Goal: Information Seeking & Learning: Find contact information

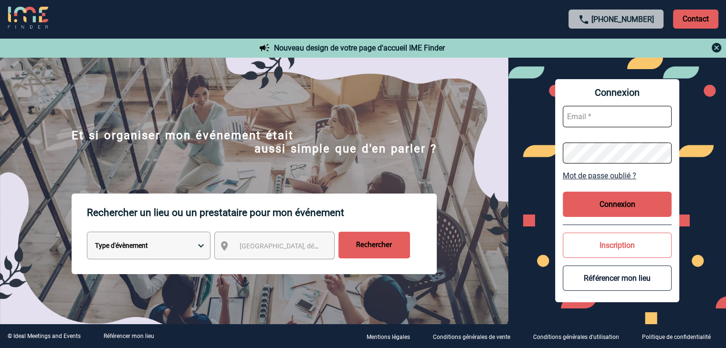
click at [155, 249] on select "Type d'évènement Séminaire avec nuitée Réunion Repas de groupe Team Building & …" at bounding box center [149, 246] width 124 height 28
select select "1"
click at [87, 234] on select "Type d'évènement Séminaire avec nuitée Réunion Repas de groupe Team Building & …" at bounding box center [149, 246] width 124 height 28
click at [274, 249] on span "Ville, département, région..." at bounding box center [306, 246] width 133 height 8
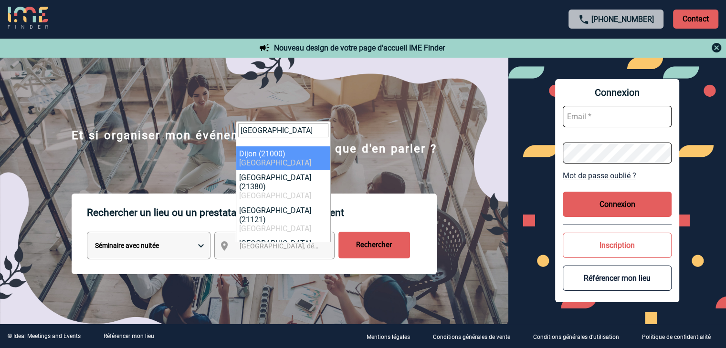
type input "dijon"
select select "7877"
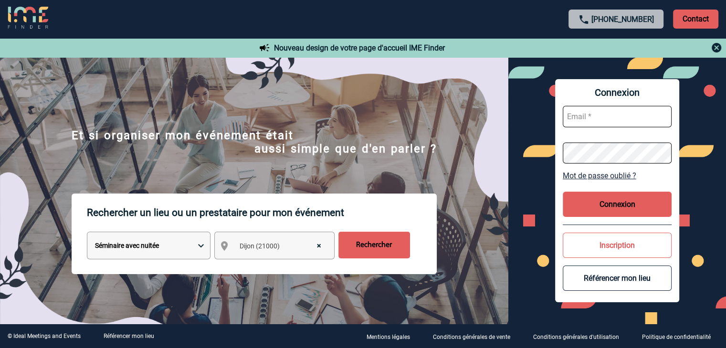
click at [369, 250] on input "Rechercher" at bounding box center [374, 245] width 72 height 27
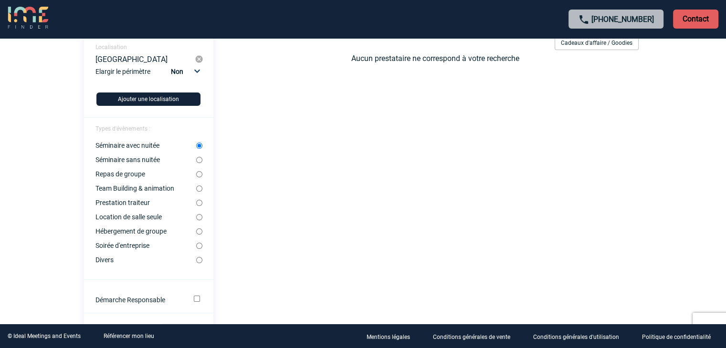
scroll to position [113, 0]
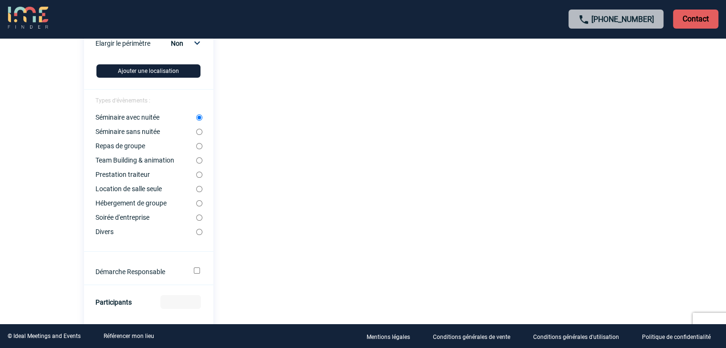
click at [197, 163] on input "Team Building & animation" at bounding box center [199, 161] width 6 height 6
radio input "true"
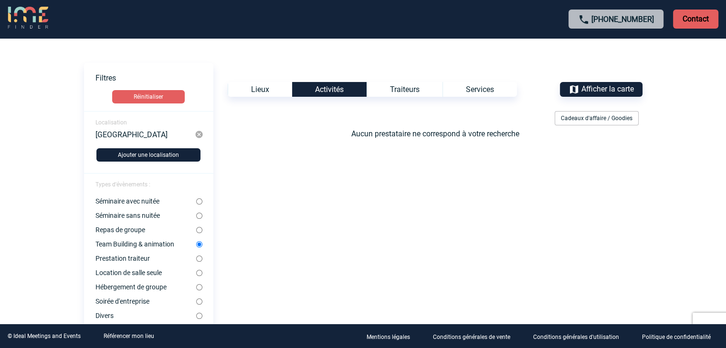
scroll to position [0, 0]
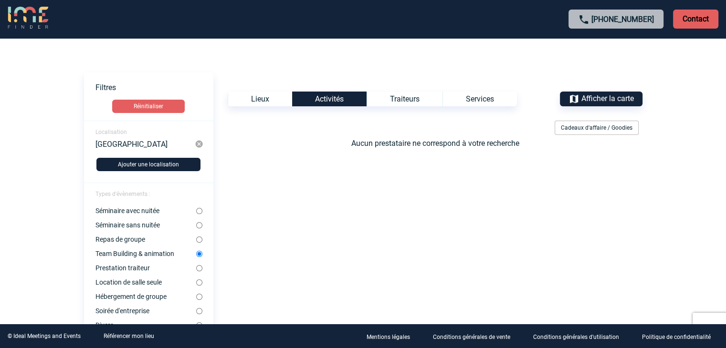
click at [276, 100] on div "Lieux" at bounding box center [260, 99] width 64 height 15
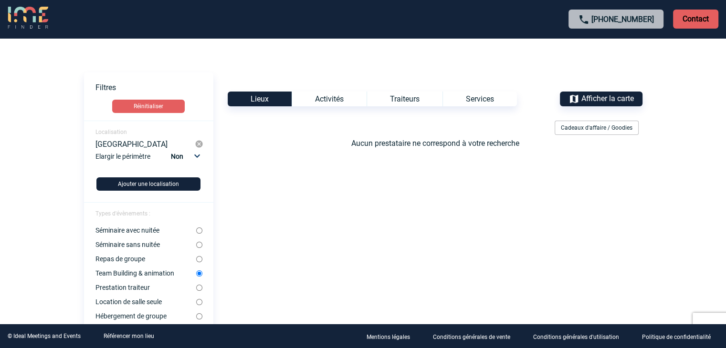
click at [722, 86] on body "[PHONE_NUMBER] Contact Contact Voir les filtres Filtres Réinitialiser Localisat…" at bounding box center [363, 174] width 726 height 348
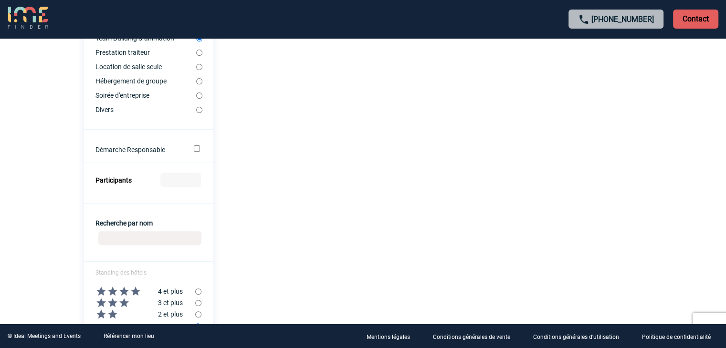
scroll to position [361, 0]
